Goal: Navigation & Orientation: Find specific page/section

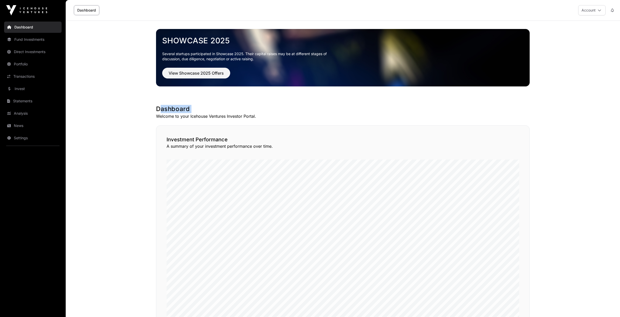
click at [43, 151] on div "Dashboard Fund Investments Direct Investments Portfolio Transactions Invest Sta…" at bounding box center [310, 308] width 620 height 617
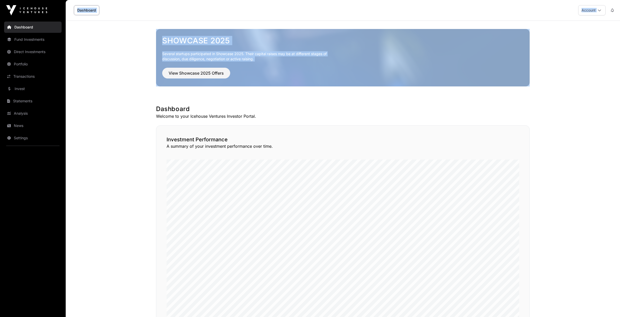
click at [25, 62] on link "Portfolio" at bounding box center [32, 63] width 57 height 11
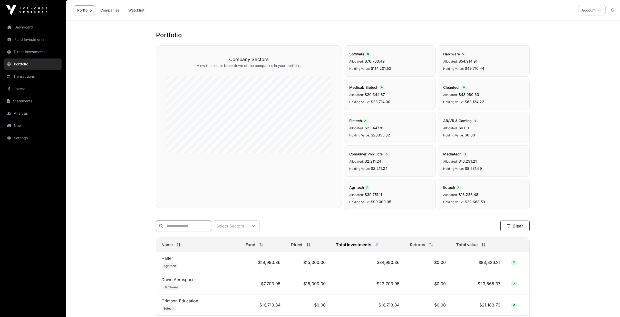
click at [191, 223] on input "text" at bounding box center [183, 225] width 55 height 11
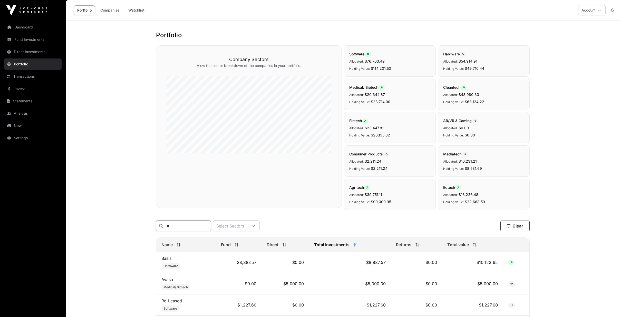
type input "**"
click at [36, 28] on link "Dashboard" at bounding box center [32, 27] width 57 height 11
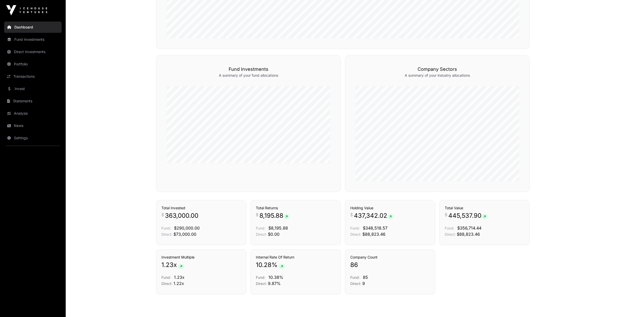
scroll to position [300, 0]
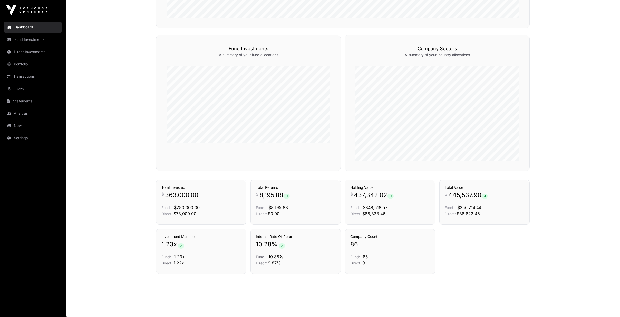
click at [20, 123] on link "News" at bounding box center [32, 125] width 57 height 11
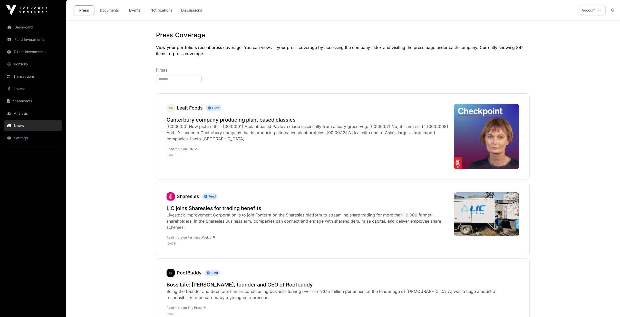
click at [44, 26] on link "Dashboard" at bounding box center [32, 27] width 57 height 11
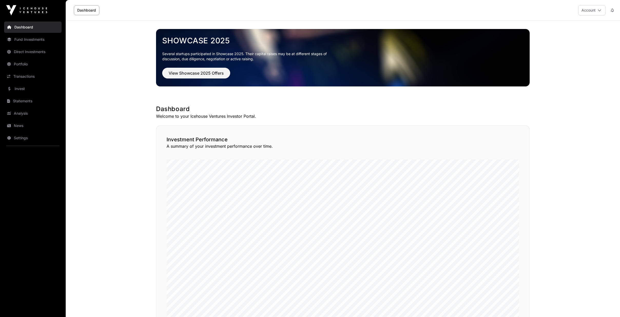
click at [17, 125] on link "News" at bounding box center [32, 125] width 57 height 11
